Goal: Task Accomplishment & Management: Manage account settings

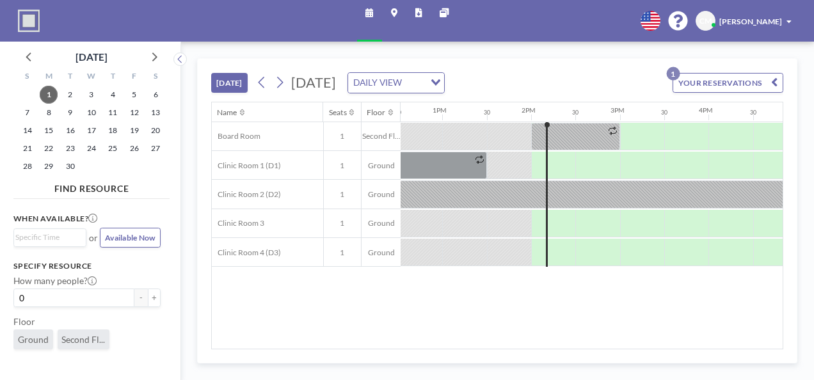
scroll to position [0, 1123]
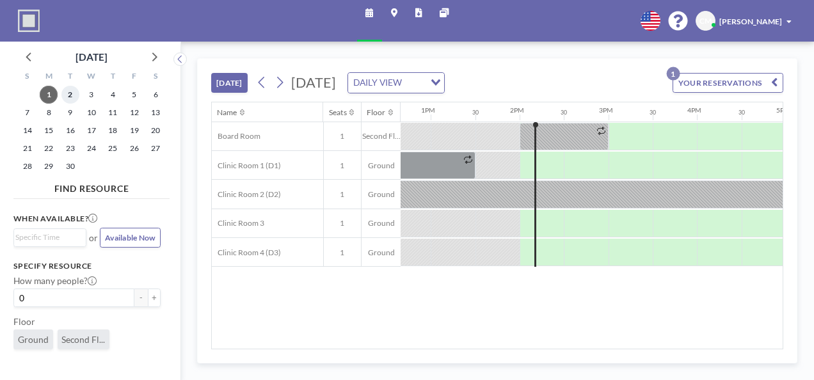
click at [66, 95] on span "2" at bounding box center [70, 95] width 18 height 18
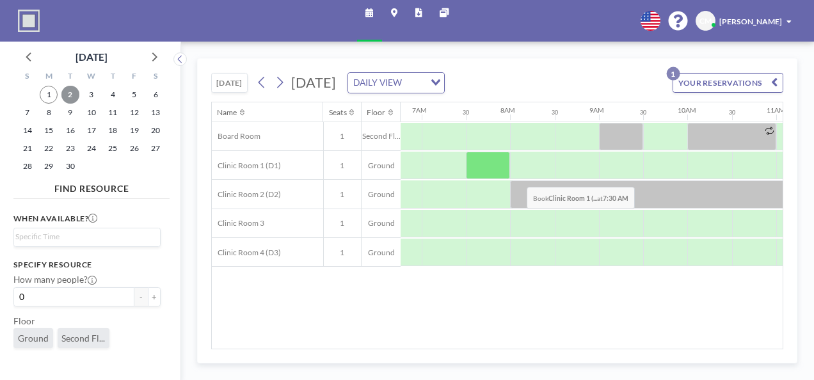
scroll to position [0, 624]
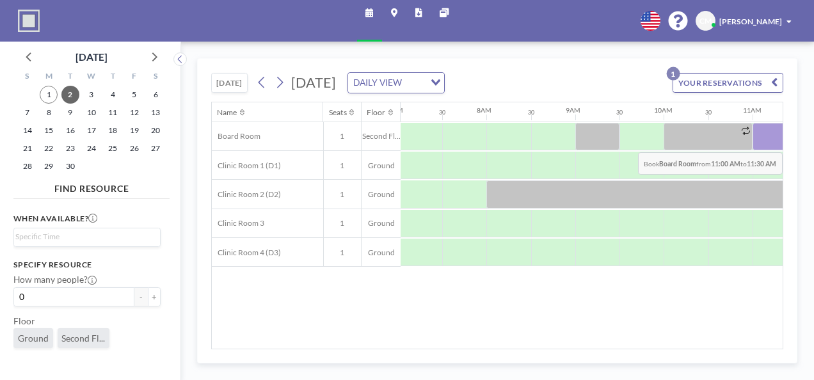
click at [759, 141] on div at bounding box center [774, 137] width 44 height 28
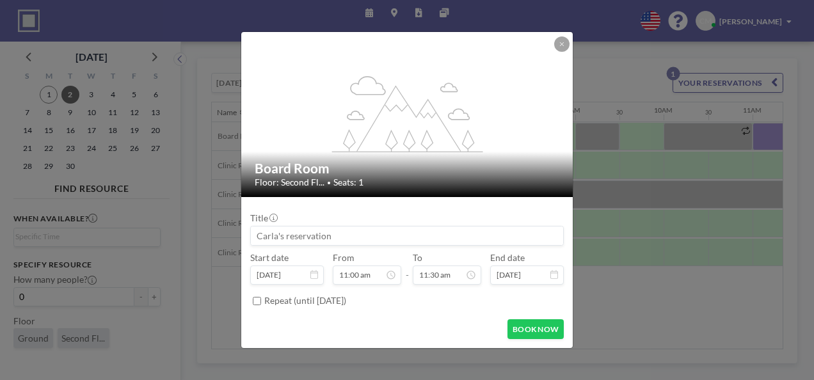
scroll to position [464, 0]
click at [320, 242] on input at bounding box center [407, 235] width 312 height 19
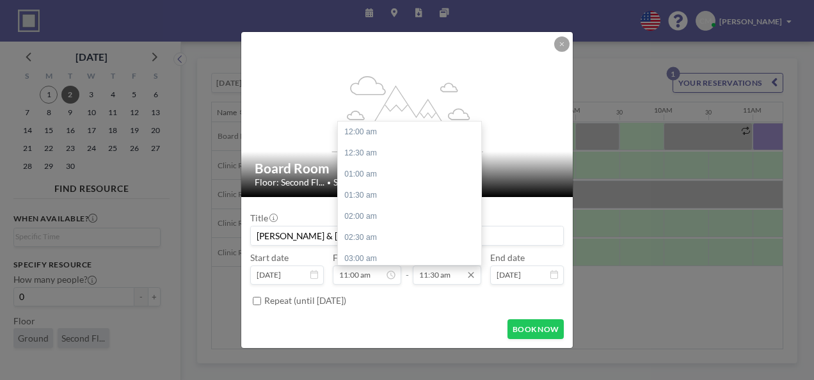
scroll to position [486, 0]
click at [366, 150] on div "12:00 pm" at bounding box center [413, 152] width 150 height 21
type input "[PERSON_NAME] & [PERSON_NAME]"
type input "12:00 pm"
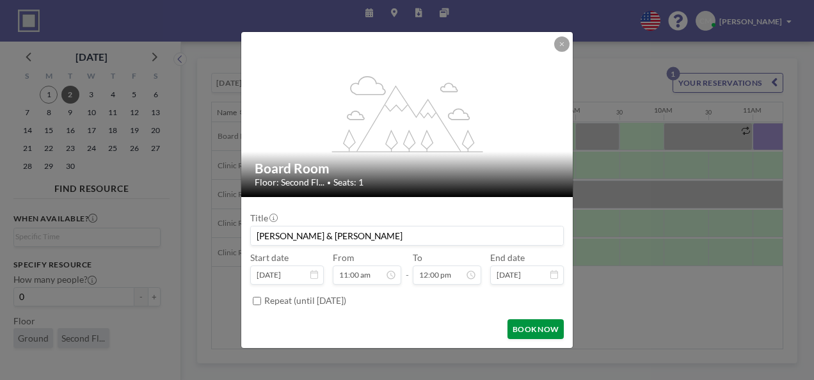
click at [550, 335] on button "BOOK NOW" at bounding box center [535, 329] width 56 height 20
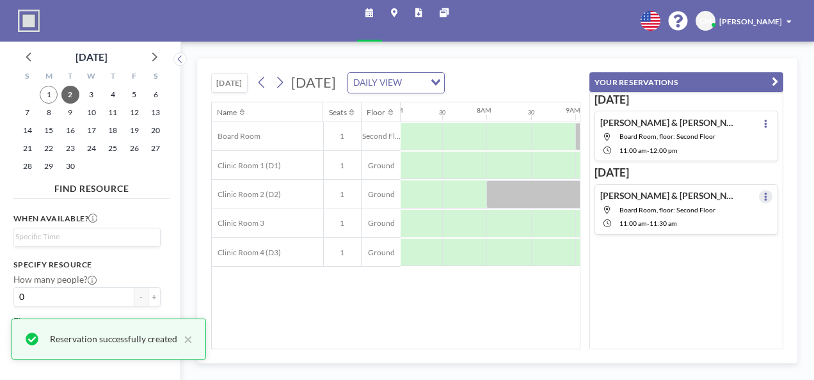
click at [761, 200] on button at bounding box center [765, 196] width 13 height 13
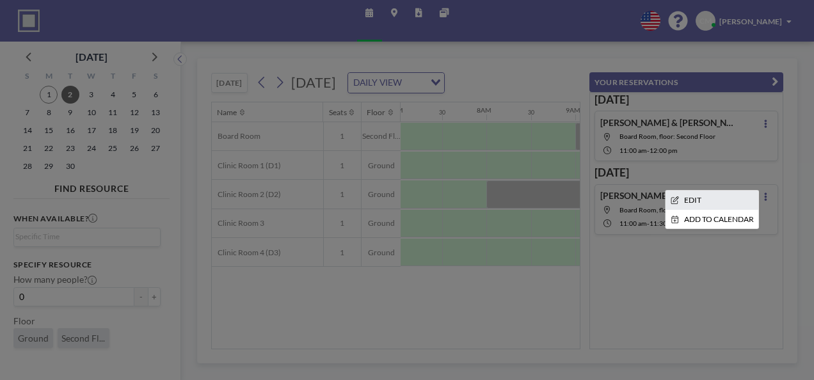
click at [701, 198] on li "EDIT" at bounding box center [711, 200] width 93 height 19
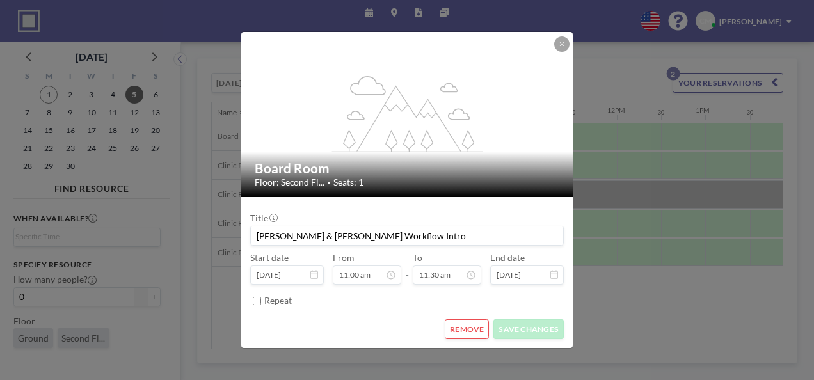
scroll to position [0, 873]
click at [469, 330] on button "REMOVE" at bounding box center [467, 329] width 44 height 20
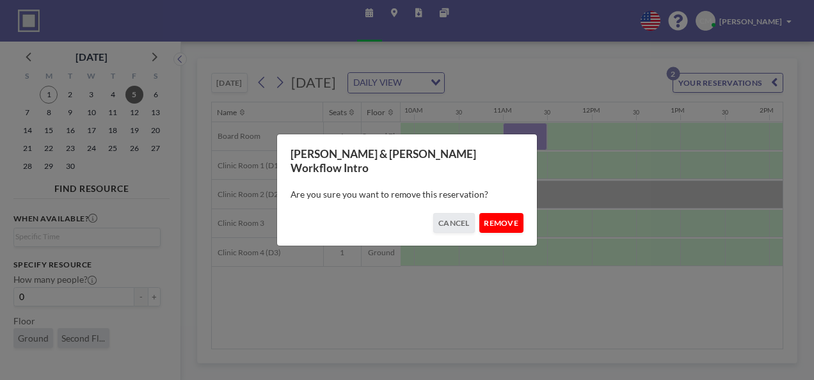
click at [498, 216] on button "REMOVE" at bounding box center [501, 223] width 44 height 20
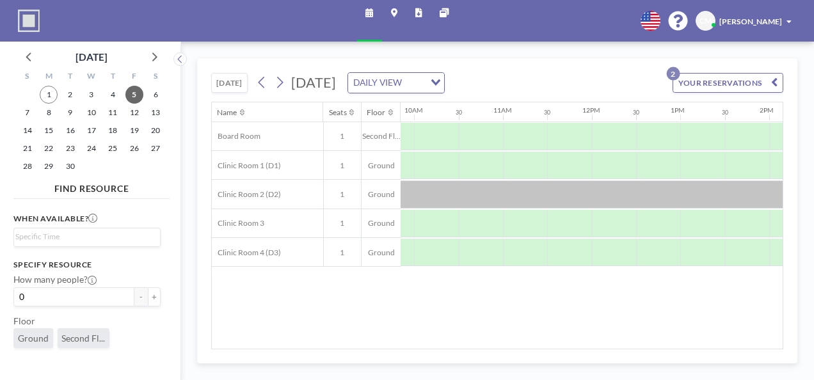
drag, startPoint x: 487, startPoint y: 341, endPoint x: 568, endPoint y: 348, distance: 80.9
click at [599, 345] on div "Name Seats Floor 12AM 30 1AM 30 2AM 30 3AM 30 4AM 30 5AM 30 6AM 30 7AM 30 8AM 3…" at bounding box center [497, 225] width 571 height 246
click at [433, 356] on div "[DATE] [DATE] DAILY VIEW Loading... YOUR RESERVATIONS 2 Name Seats Floor 12AM 3…" at bounding box center [497, 210] width 600 height 305
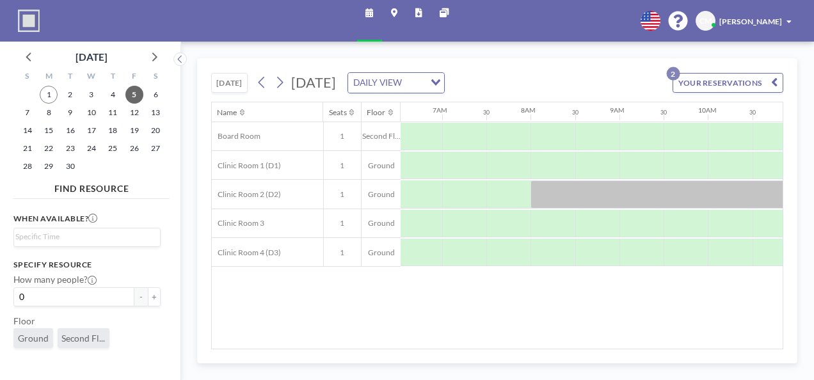
scroll to position [0, 622]
click at [49, 95] on span "1" at bounding box center [49, 95] width 18 height 18
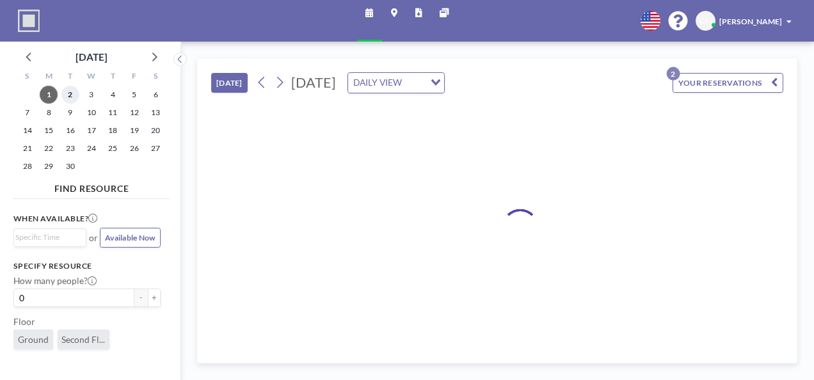
click at [68, 95] on span "2" at bounding box center [70, 95] width 18 height 18
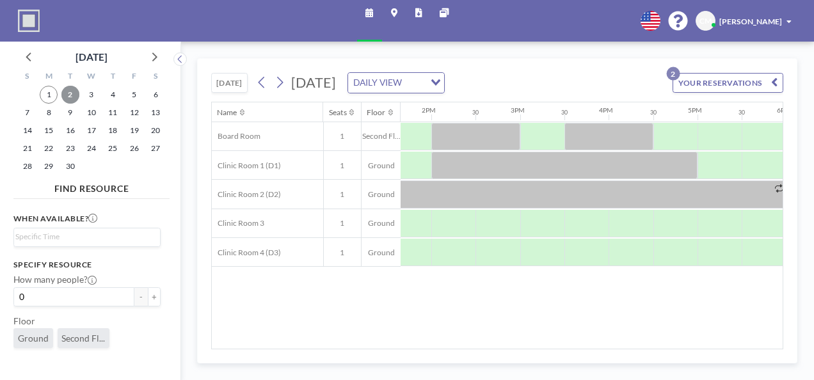
scroll to position [0, 1190]
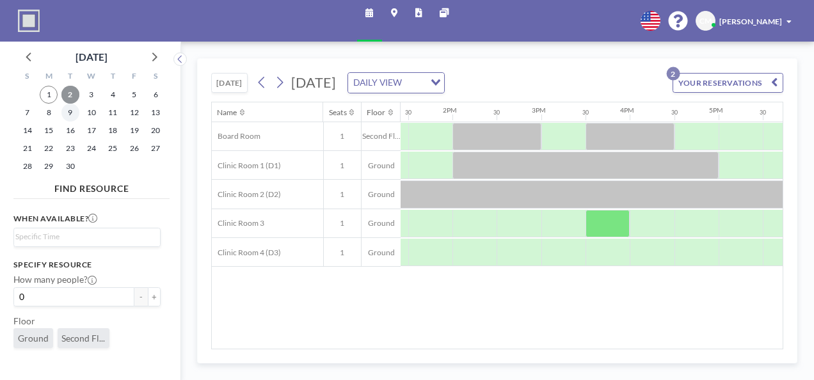
drag, startPoint x: 72, startPoint y: 95, endPoint x: 72, endPoint y: 107, distance: 12.8
click at [72, 96] on span "2" at bounding box center [70, 95] width 18 height 18
click at [73, 116] on span "9" at bounding box center [70, 113] width 18 height 18
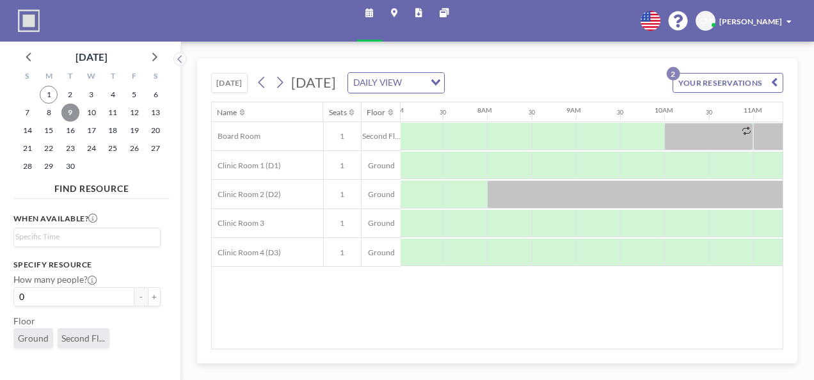
scroll to position [0, 624]
click at [72, 128] on span "16" at bounding box center [70, 131] width 18 height 18
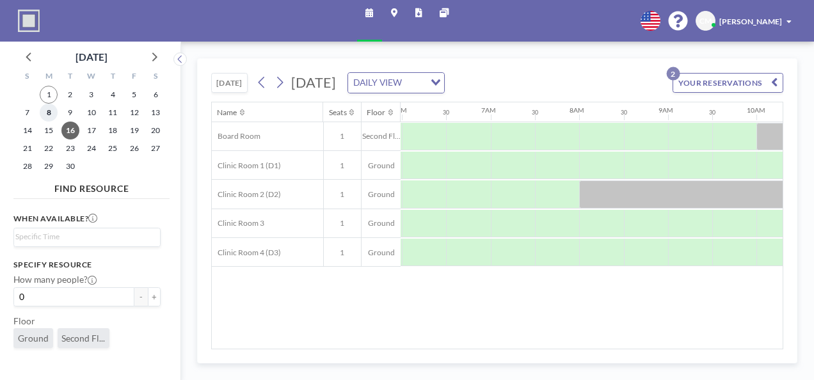
click at [45, 109] on span "8" at bounding box center [49, 113] width 18 height 18
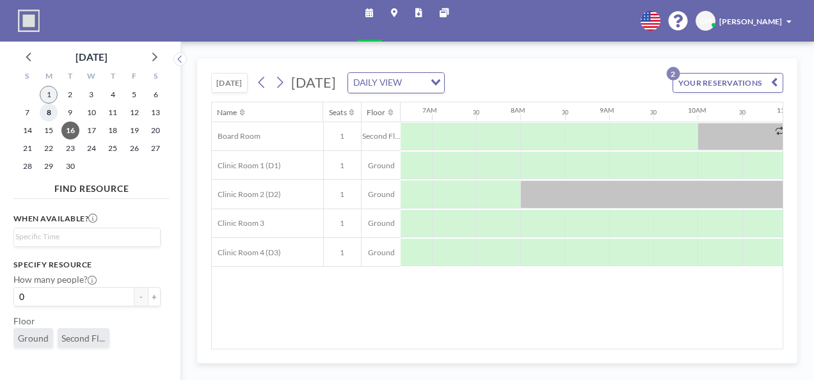
scroll to position [0, 0]
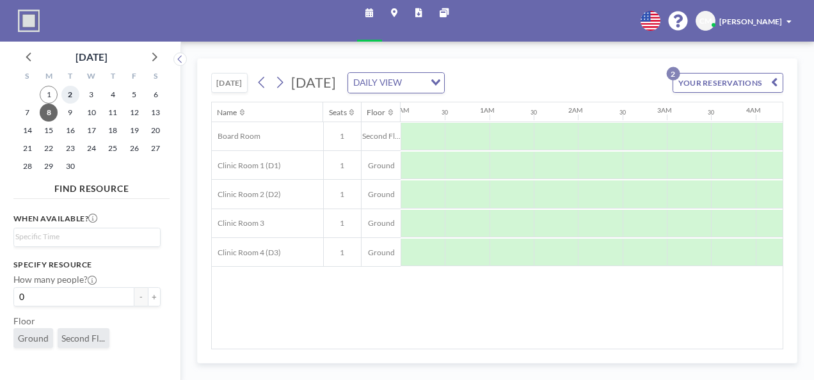
click at [70, 94] on span "2" at bounding box center [70, 95] width 18 height 18
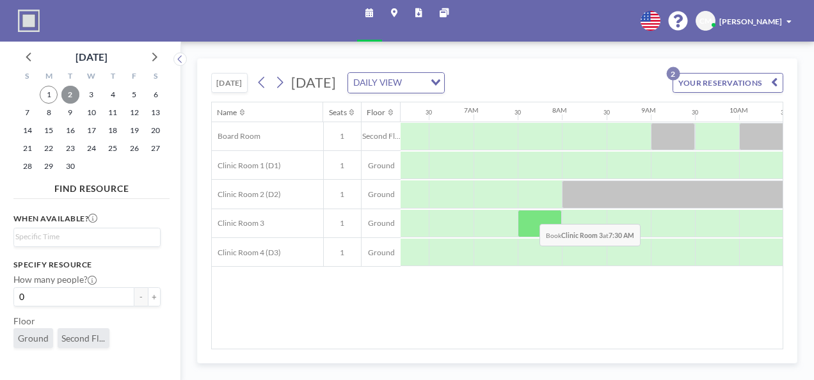
scroll to position [0, 624]
